Goal: Information Seeking & Learning: Find specific fact

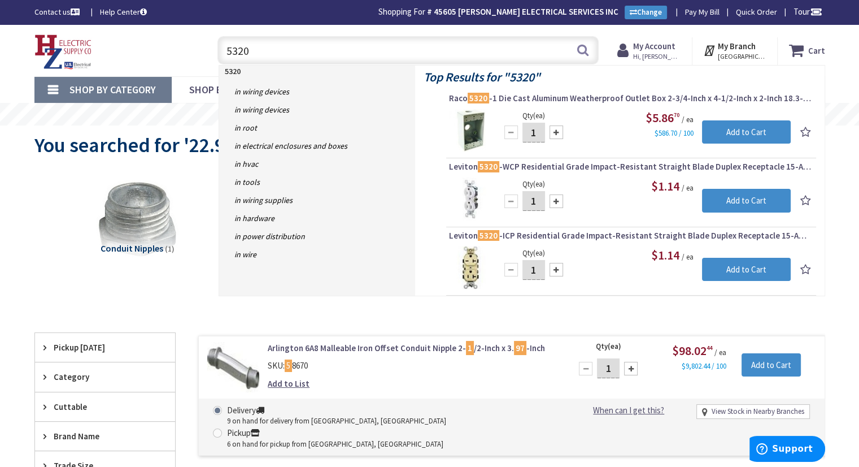
drag, startPoint x: 250, startPoint y: 53, endPoint x: 191, endPoint y: 54, distance: 59.3
click at [191, 54] on div "Toggle Nav 5320 5320 Search Cart My Cart Close" at bounding box center [430, 51] width 808 height 38
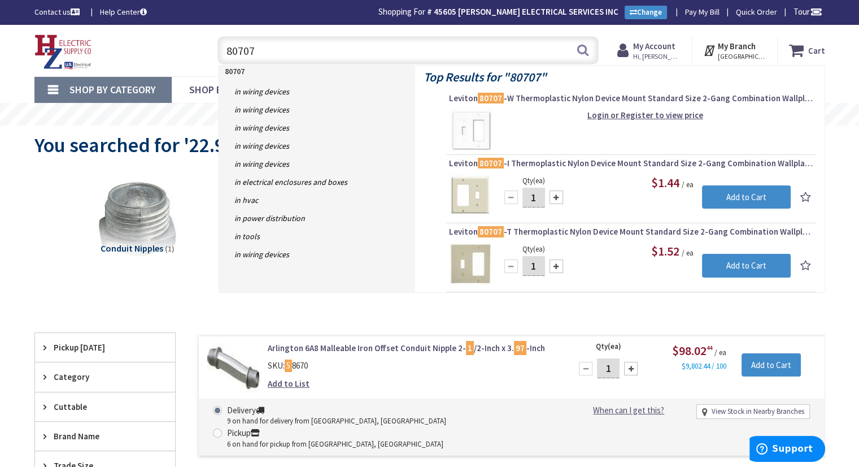
drag, startPoint x: 271, startPoint y: 48, endPoint x: 249, endPoint y: 42, distance: 23.3
click at [249, 42] on input "80707" at bounding box center [408, 50] width 381 height 28
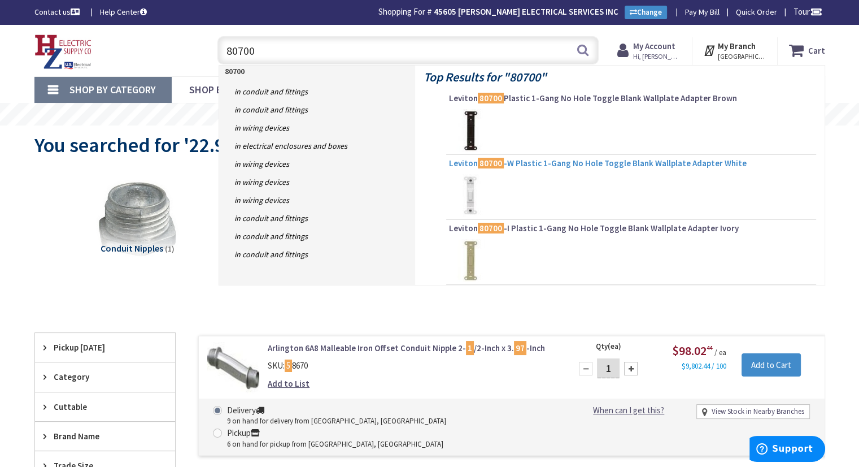
type input "80700"
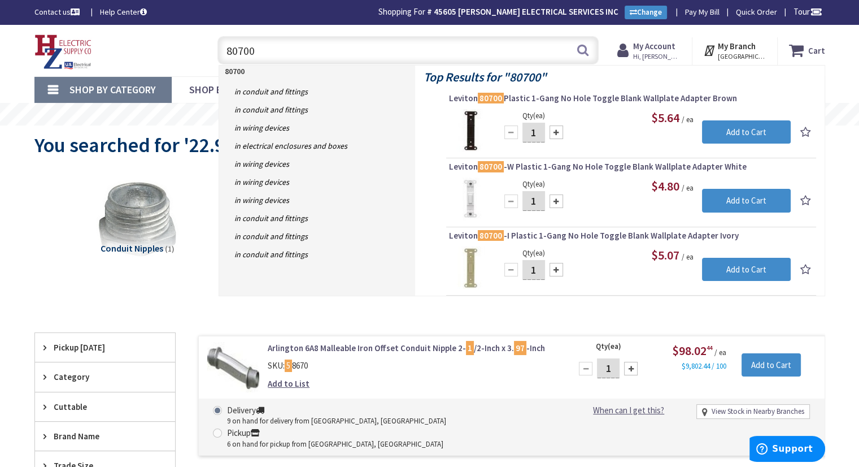
click at [542, 164] on span "Leviton 80700 -W Plastic 1-Gang No Hole Toggle Blank Wallplate Adapter White" at bounding box center [631, 166] width 364 height 11
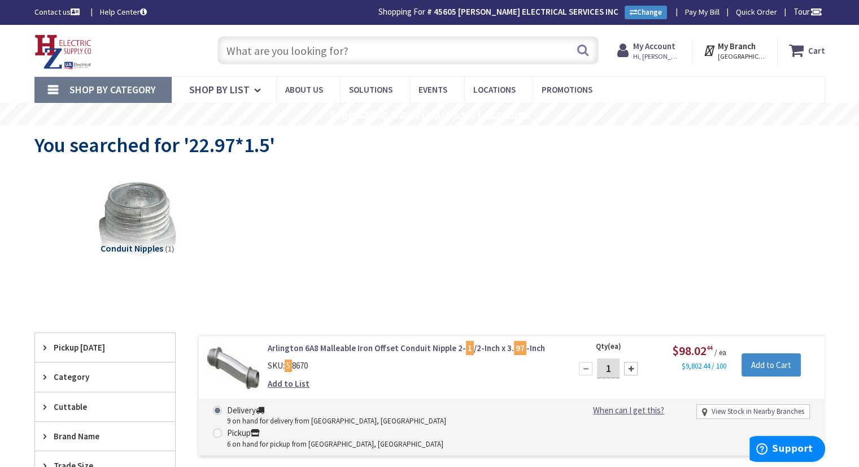
click at [235, 48] on input "text" at bounding box center [408, 50] width 381 height 28
click at [72, 50] on img at bounding box center [63, 51] width 58 height 35
